Goal: Transaction & Acquisition: Purchase product/service

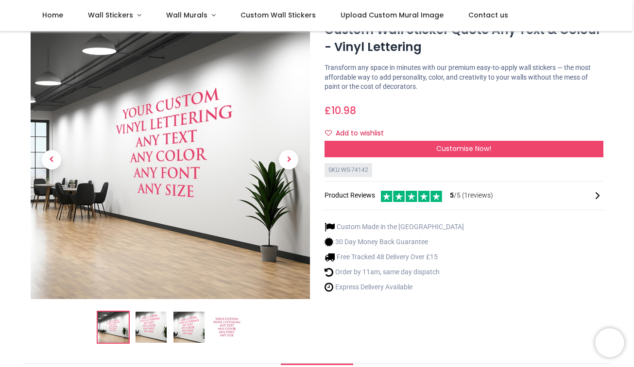
scroll to position [21, 0]
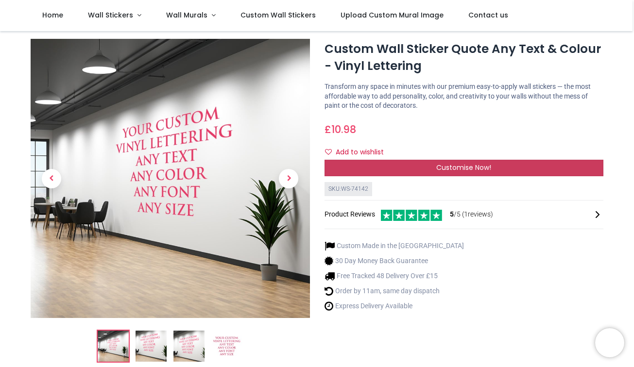
click at [404, 171] on div "Customise Now!" at bounding box center [463, 168] width 279 height 17
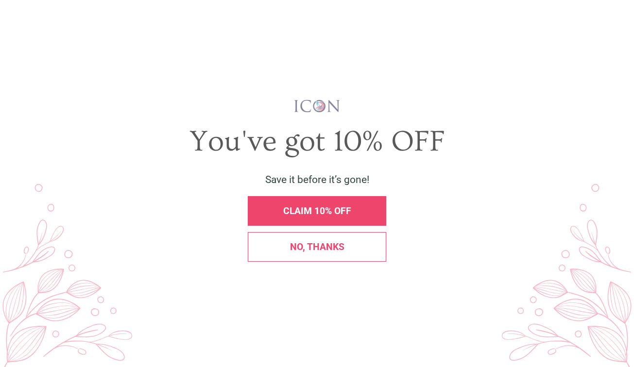
scroll to position [0, 0]
click at [320, 257] on div "No, thanks" at bounding box center [317, 247] width 138 height 30
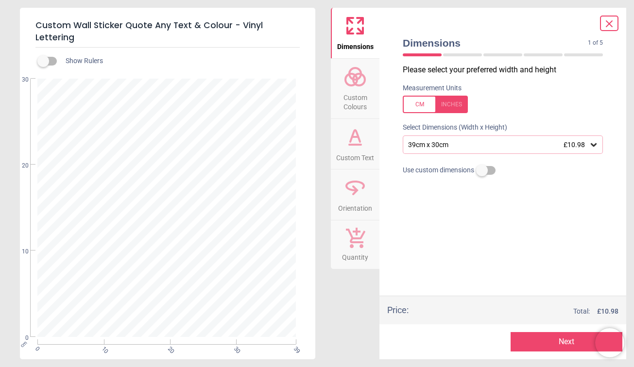
click at [361, 88] on span "Custom Colours" at bounding box center [355, 100] width 47 height 24
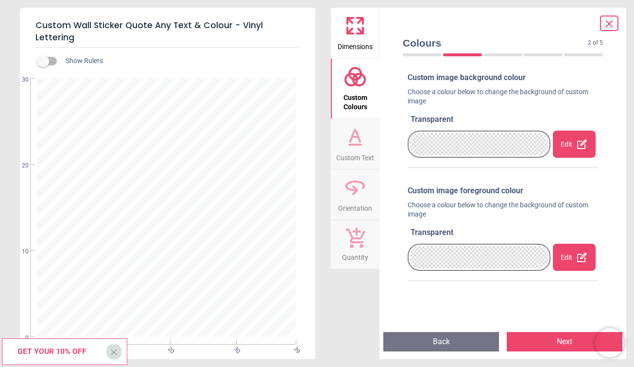
click at [357, 146] on icon at bounding box center [354, 136] width 23 height 23
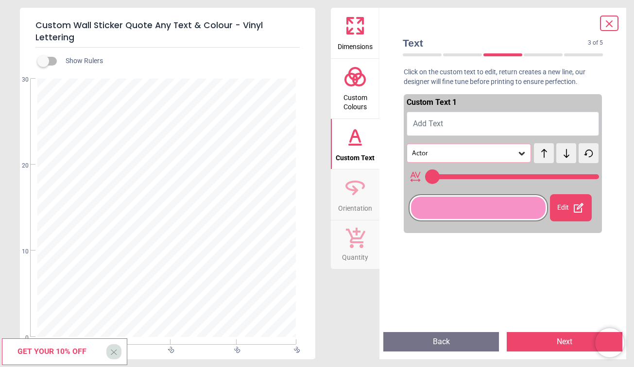
type input "**"
click at [358, 203] on span "Orientation" at bounding box center [355, 206] width 34 height 15
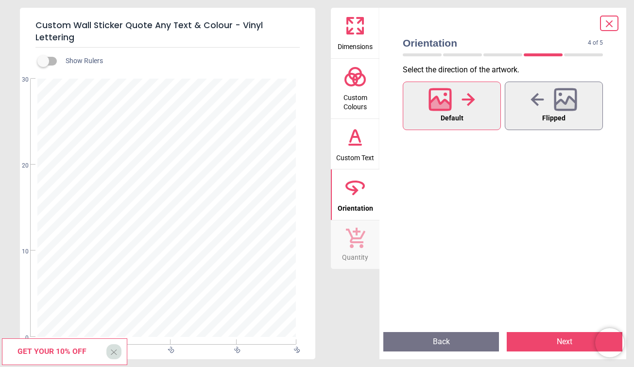
click at [450, 114] on span "Default" at bounding box center [452, 118] width 23 height 13
click at [193, 197] on textarea at bounding box center [166, 207] width 255 height 25
click at [375, 139] on button "Custom Text" at bounding box center [355, 144] width 49 height 51
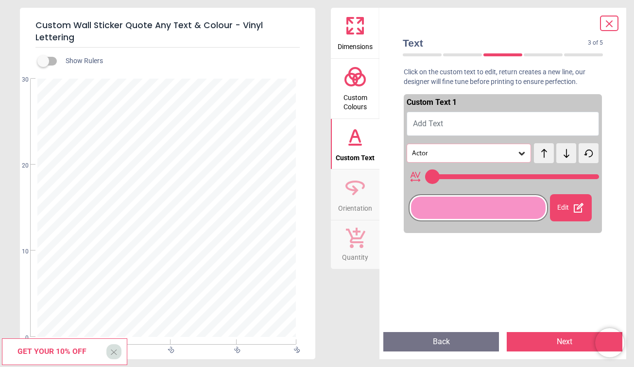
type input "**"
click at [369, 143] on button "Custom Text" at bounding box center [355, 144] width 49 height 51
click at [364, 87] on icon at bounding box center [354, 76] width 23 height 23
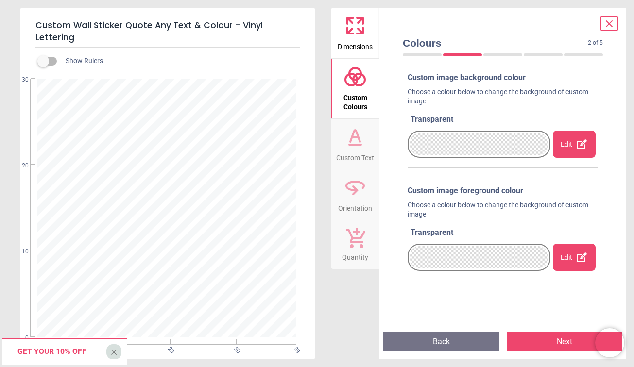
click at [352, 47] on span "Dimensions" at bounding box center [355, 44] width 35 height 15
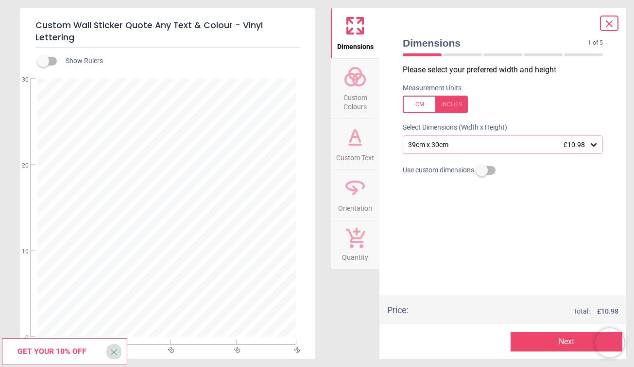
click at [465, 142] on div "39cm x 30cm £10.98" at bounding box center [498, 145] width 182 height 8
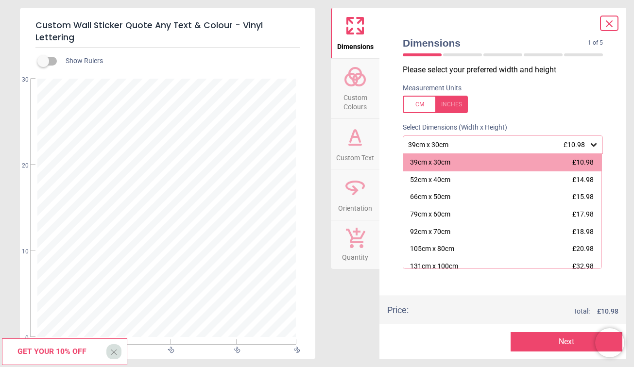
click at [465, 142] on div "39cm x 30cm £10.98" at bounding box center [498, 145] width 182 height 8
